Goal: Task Accomplishment & Management: Manage account settings

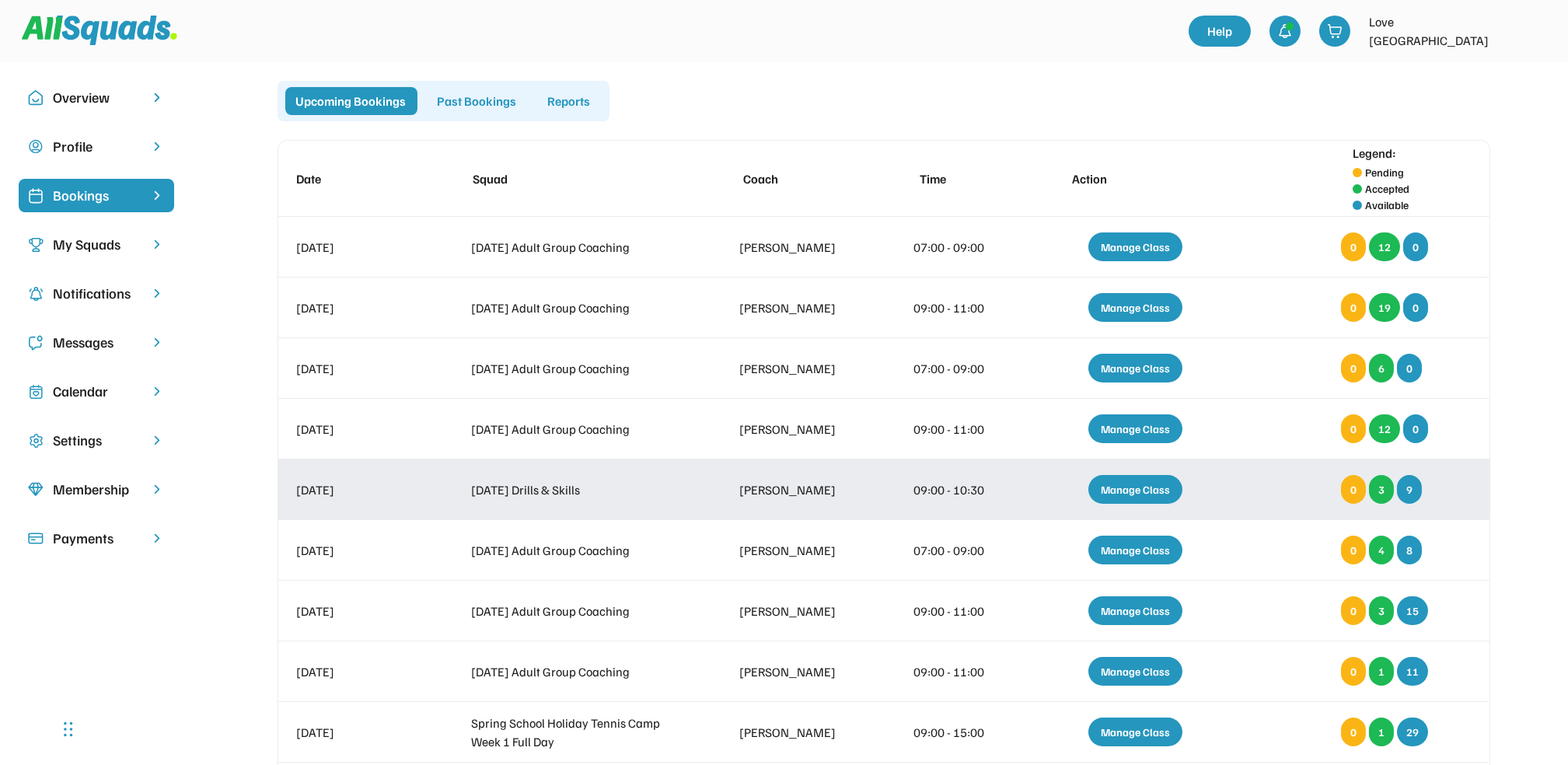
click at [1148, 483] on div "Manage Class" at bounding box center [1135, 490] width 94 height 29
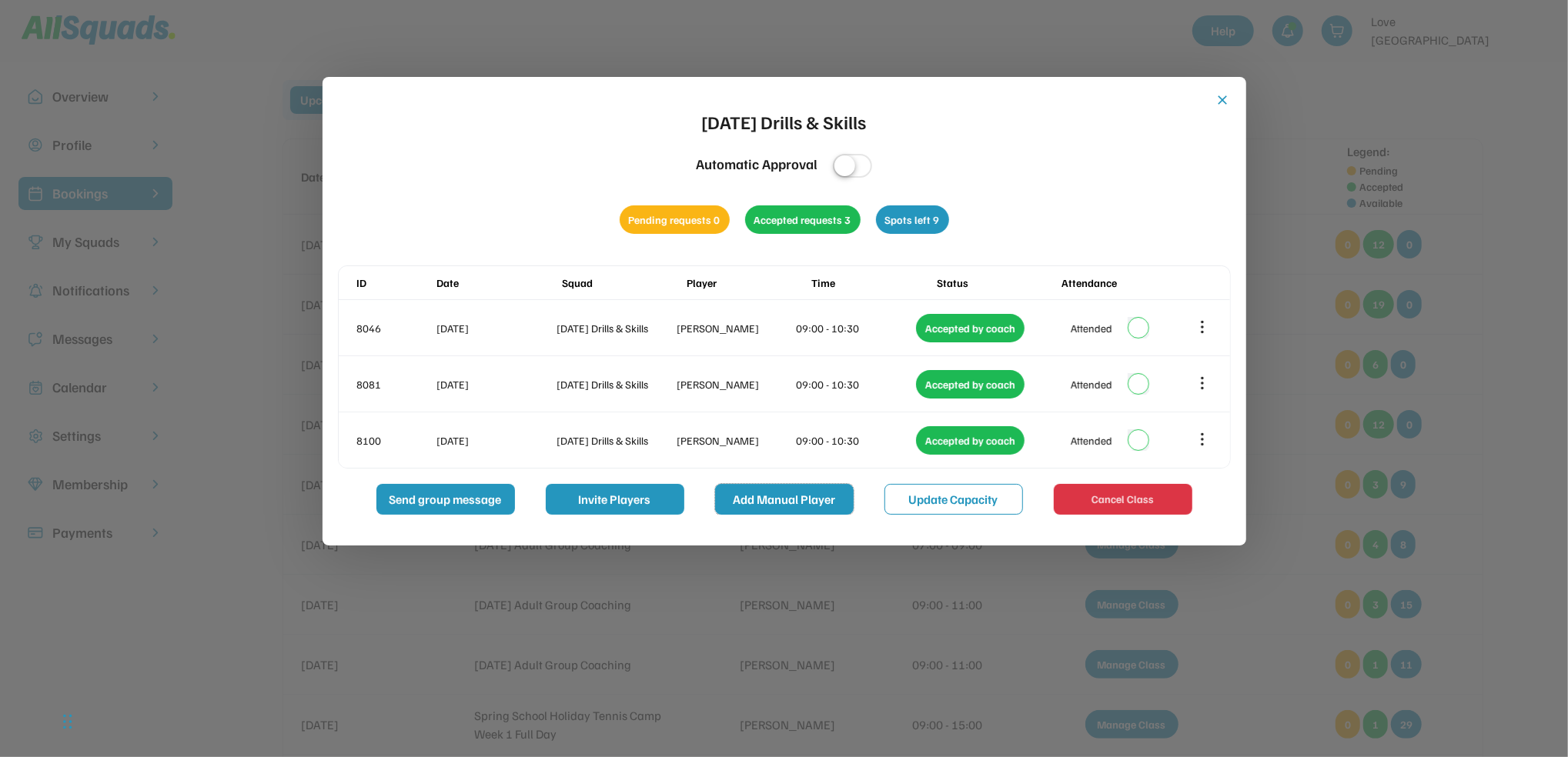
click at [771, 491] on button "Add Manual Player" at bounding box center [784, 499] width 139 height 30
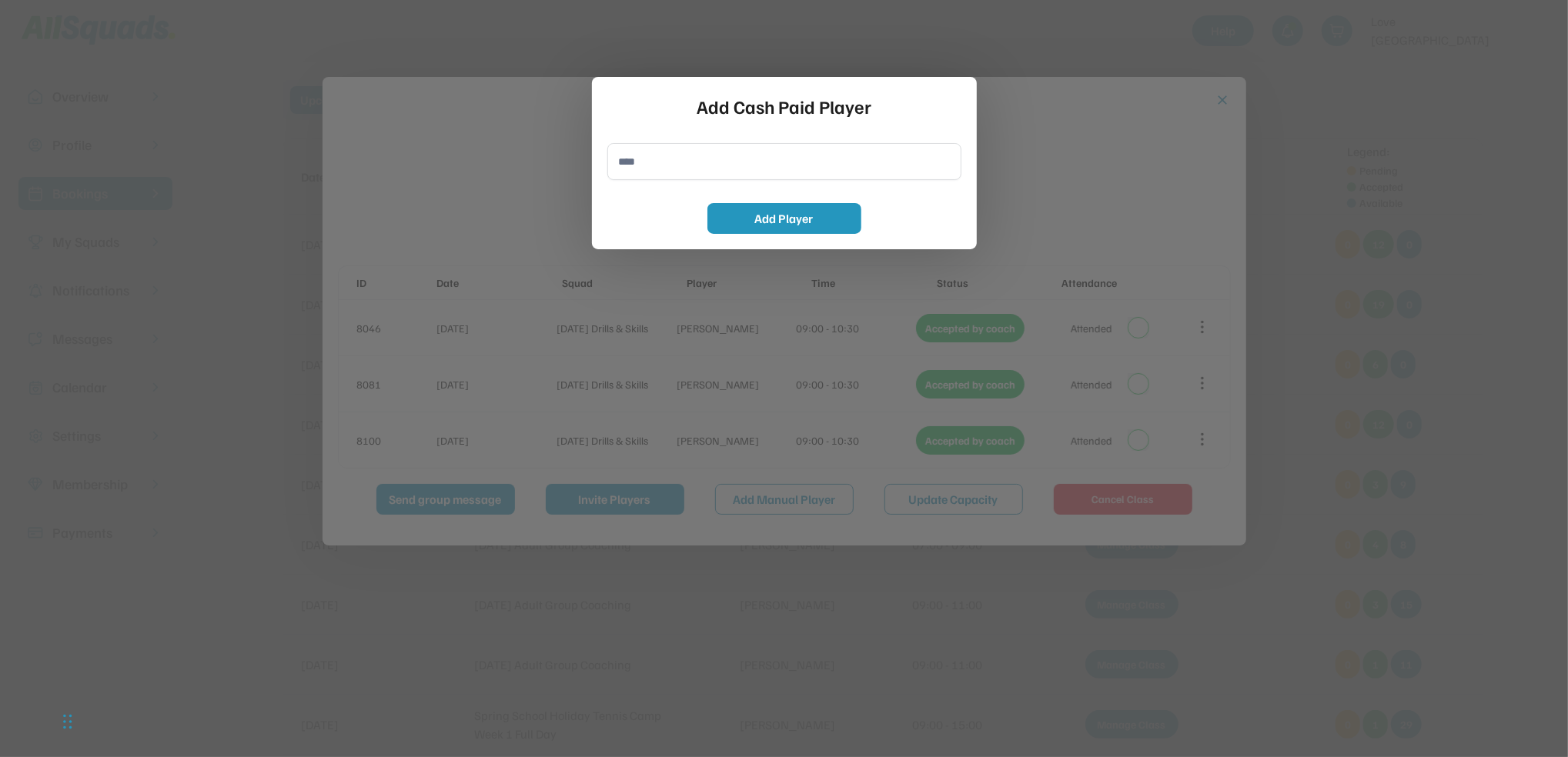
click at [618, 163] on input "input" at bounding box center [784, 161] width 354 height 37
type input "**********"
click at [791, 207] on button "Add Player" at bounding box center [784, 218] width 154 height 30
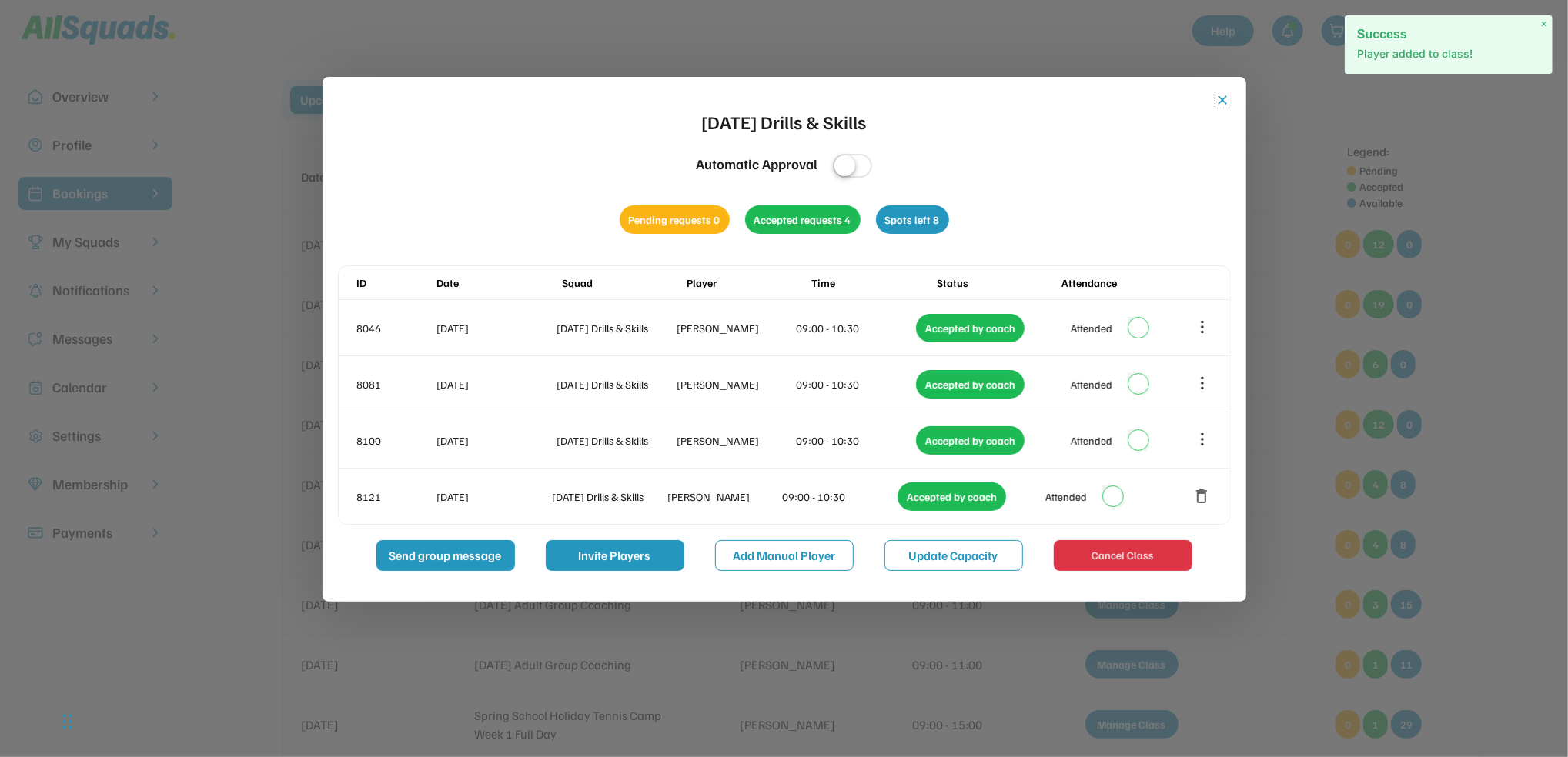
click at [1224, 94] on button "close" at bounding box center [1222, 99] width 15 height 15
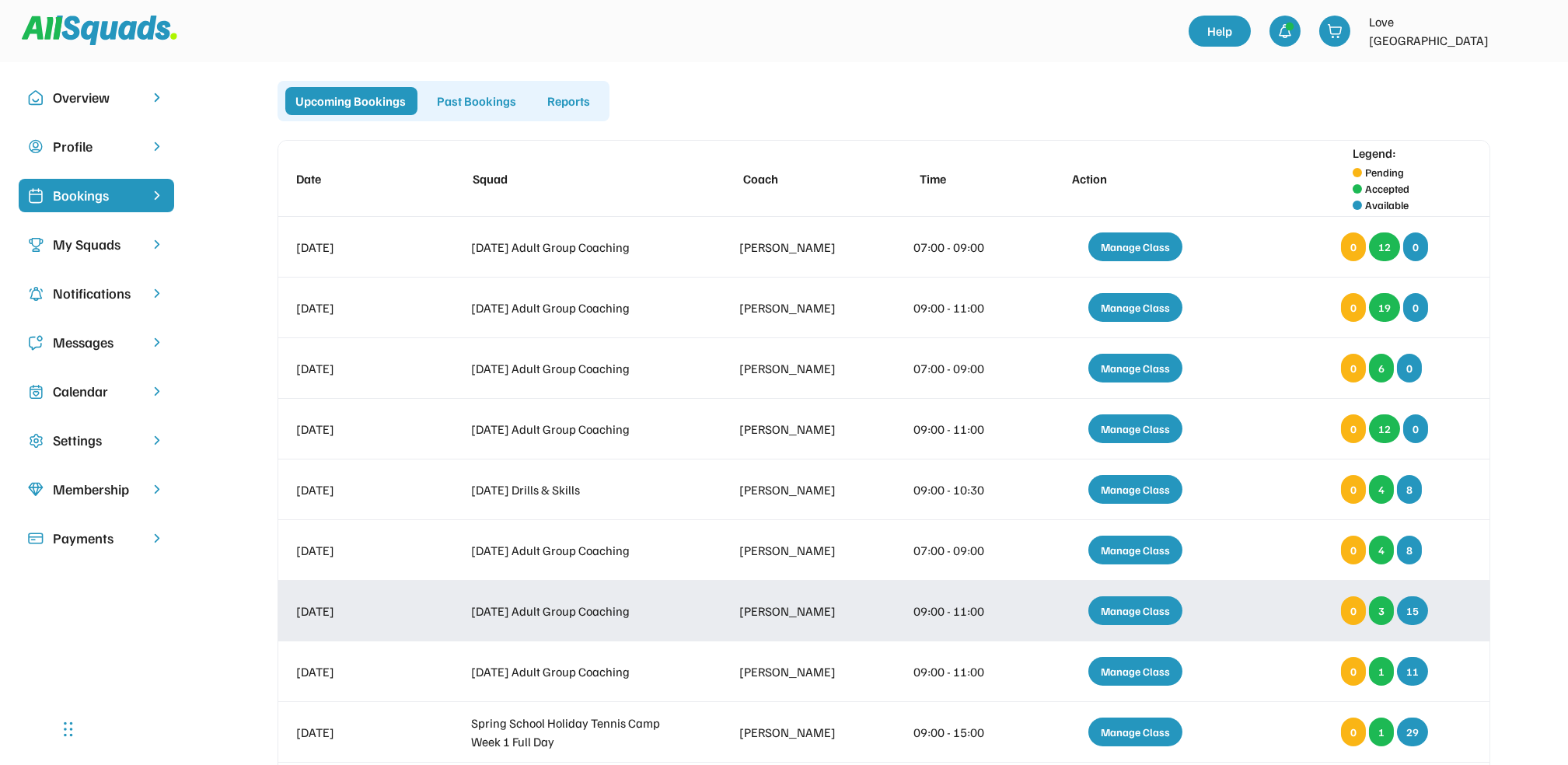
click at [1134, 606] on div "Manage Class" at bounding box center [1135, 611] width 94 height 29
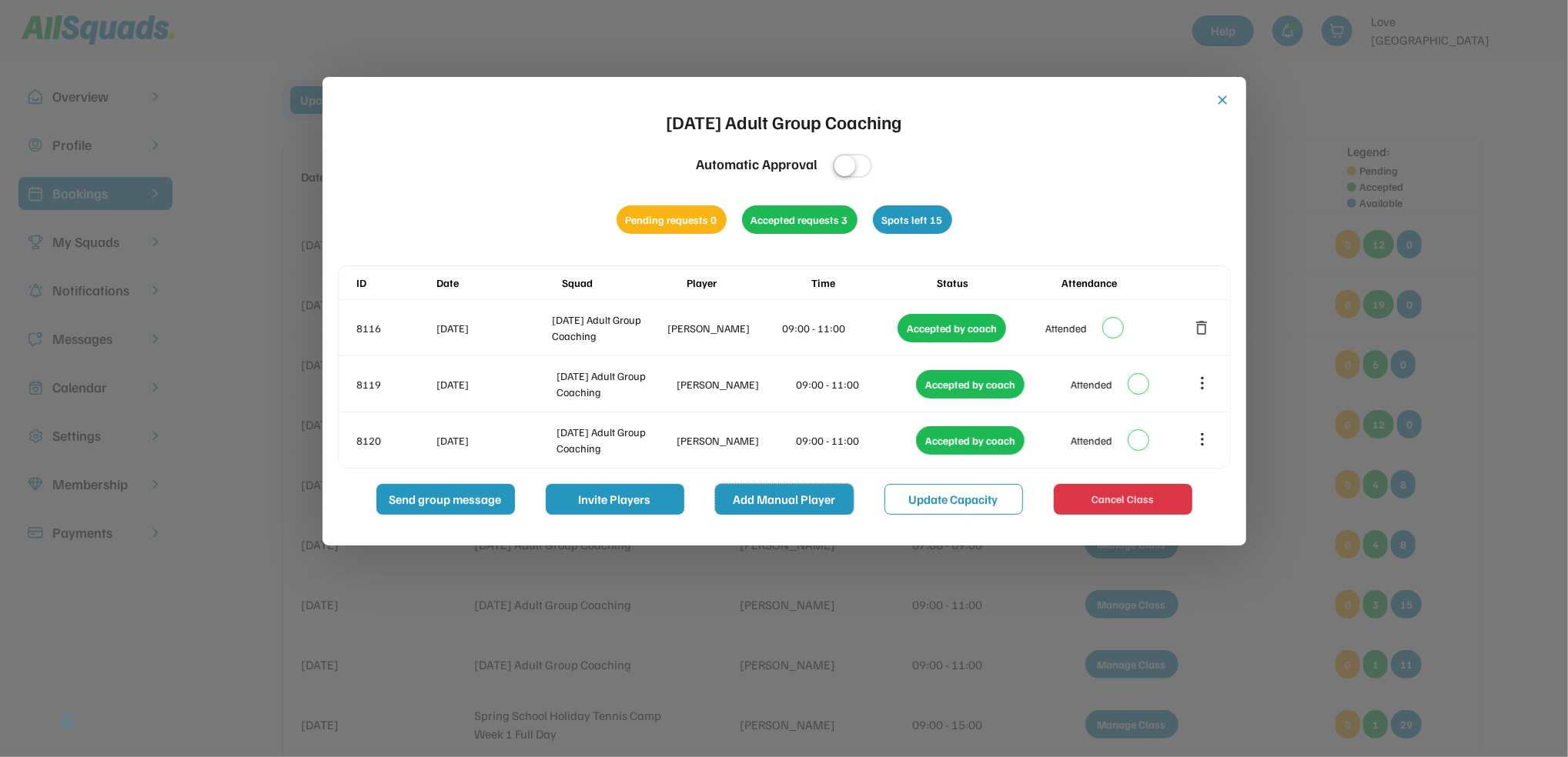
click at [772, 499] on button "Add Manual Player" at bounding box center [784, 499] width 139 height 30
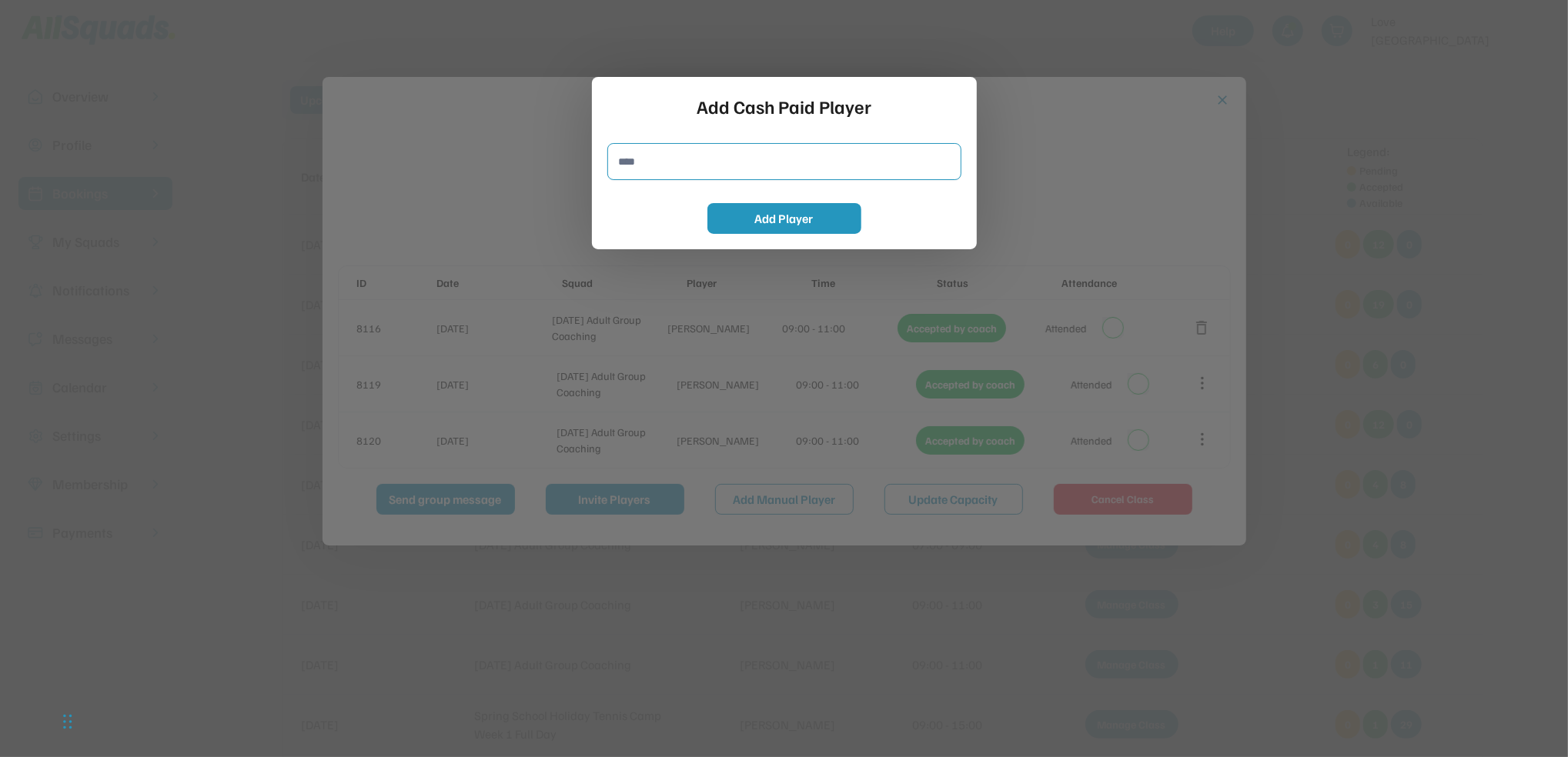
click at [624, 170] on input "input" at bounding box center [784, 161] width 354 height 37
type input "**********"
click at [806, 218] on button "Add Player" at bounding box center [784, 218] width 154 height 30
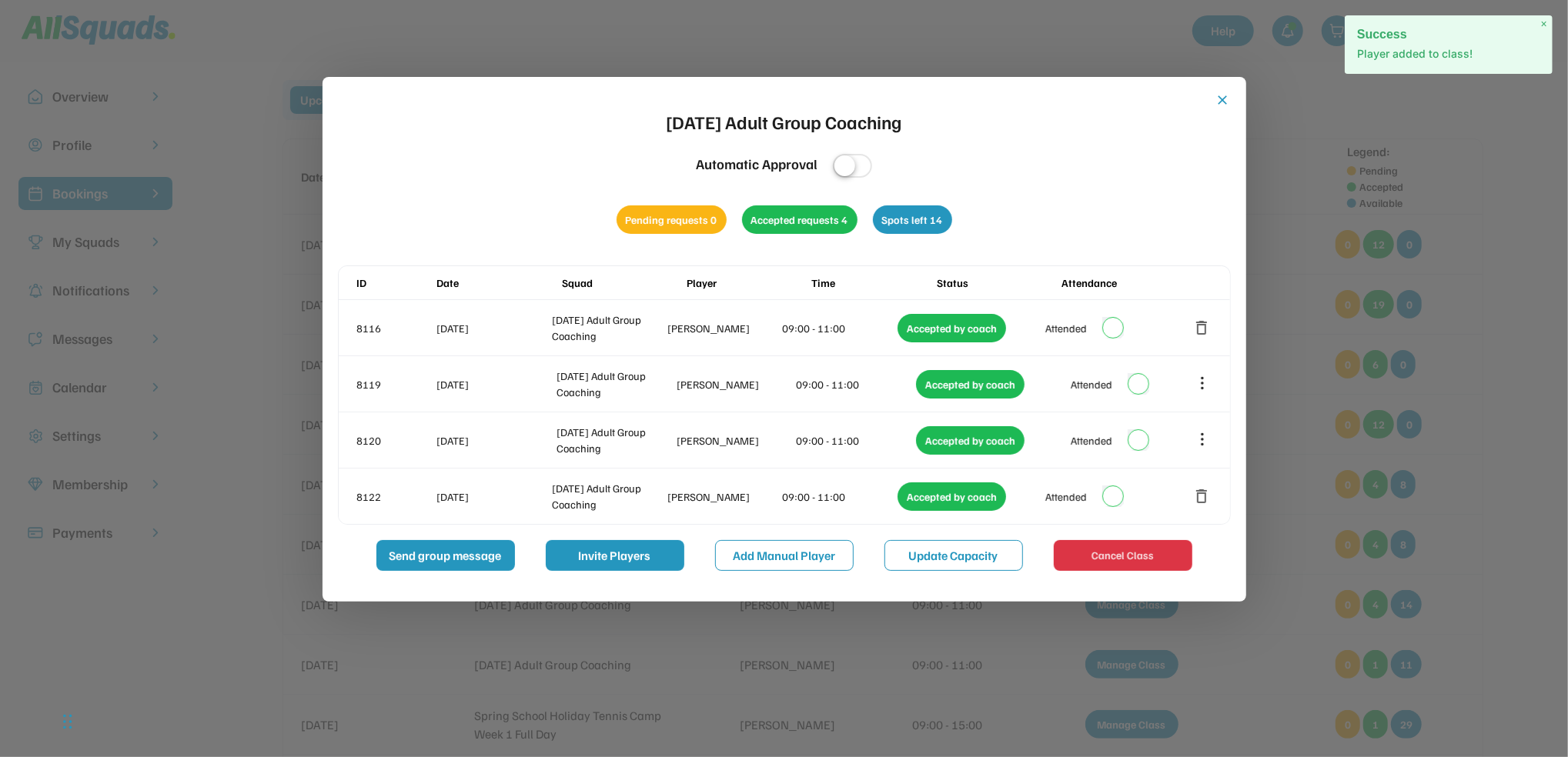
click at [1222, 91] on div "close [DATE] Adult Group Coaching Automatic Approval Pending requests 0 Accepte…" at bounding box center [784, 339] width 923 height 525
click at [1225, 99] on button "close" at bounding box center [1222, 99] width 15 height 15
